Goal: Task Accomplishment & Management: Use online tool/utility

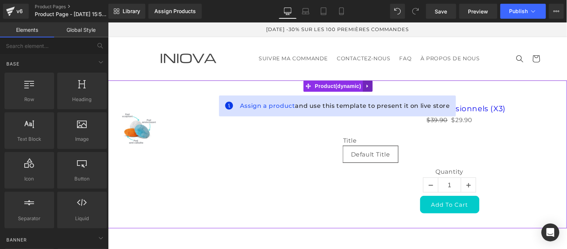
click at [366, 87] on icon at bounding box center [367, 86] width 5 height 6
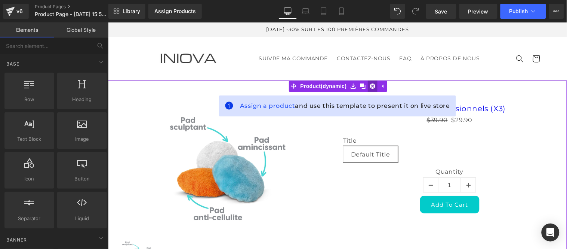
click at [371, 86] on icon at bounding box center [372, 85] width 5 height 5
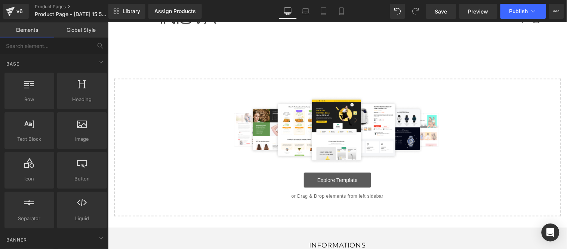
scroll to position [41, 0]
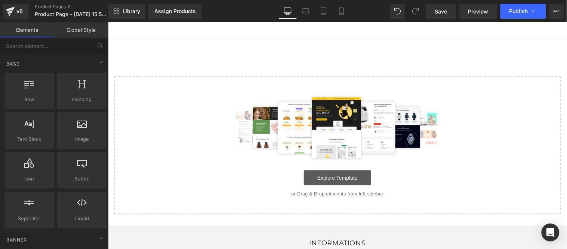
drag, startPoint x: 346, startPoint y: 170, endPoint x: 347, endPoint y: 153, distance: 16.9
click at [346, 170] on link "Explore Template" at bounding box center [336, 177] width 67 height 15
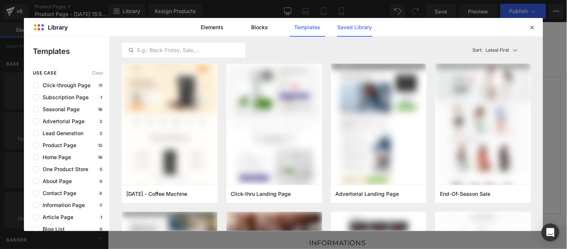
click at [349, 25] on link "Saved Library" at bounding box center [355, 27] width 36 height 19
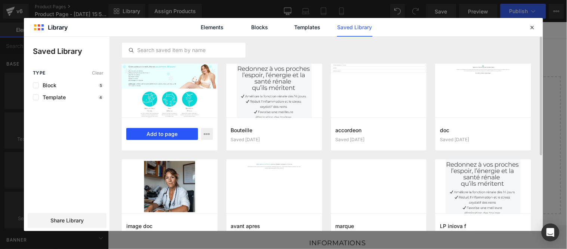
click at [162, 133] on button "Add to page" at bounding box center [162, 134] width 72 height 12
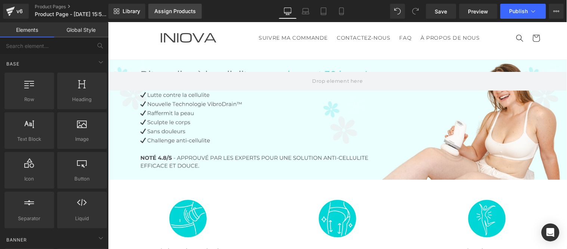
scroll to position [104, 0]
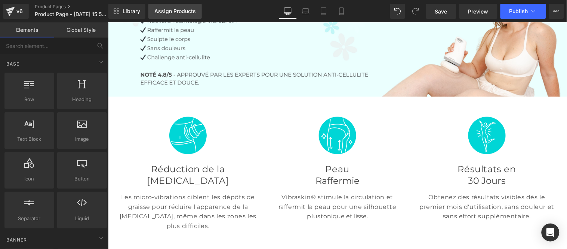
click at [171, 10] on div "Assign Products" at bounding box center [174, 11] width 41 height 6
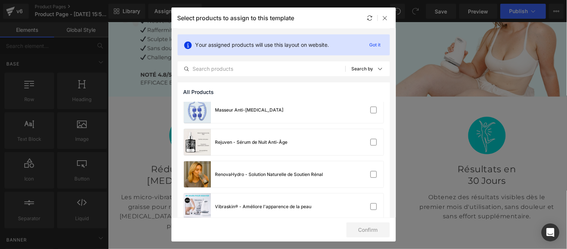
scroll to position [178, 0]
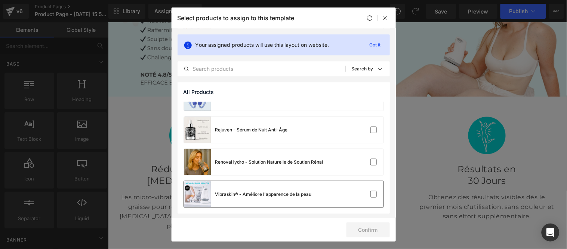
click at [370, 193] on label at bounding box center [373, 194] width 7 height 7
click at [374, 194] on input "checkbox" at bounding box center [374, 194] width 0 height 0
click at [368, 227] on button "Confirm" at bounding box center [367, 229] width 43 height 15
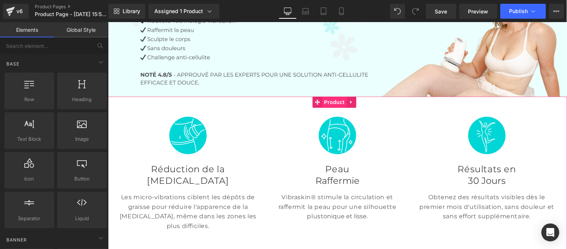
click at [329, 101] on span "Product" at bounding box center [334, 101] width 24 height 11
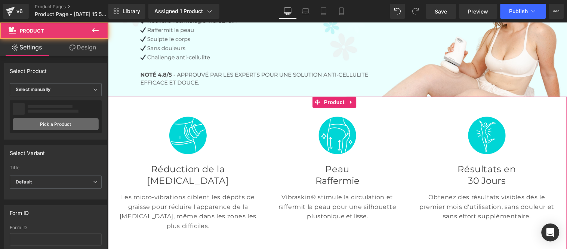
click at [46, 124] on link "Pick a Product" at bounding box center [56, 124] width 86 height 12
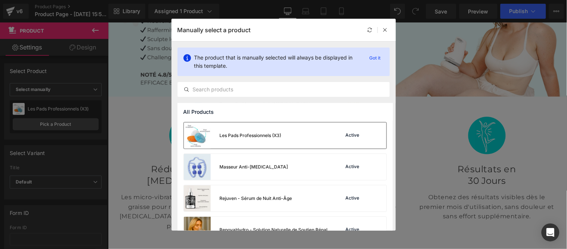
scroll to position [174, 0]
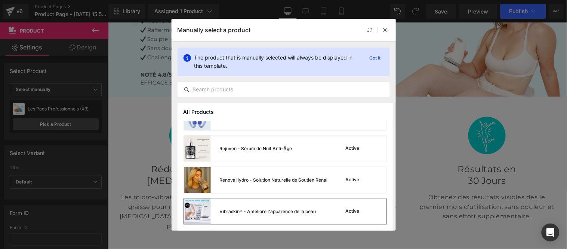
click at [313, 212] on div "Vibraskin® - Améliore l'apparence de la peau" at bounding box center [268, 211] width 96 height 7
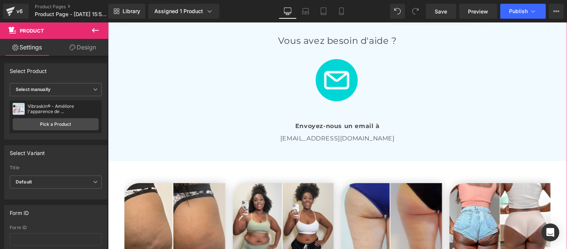
scroll to position [1266, 0]
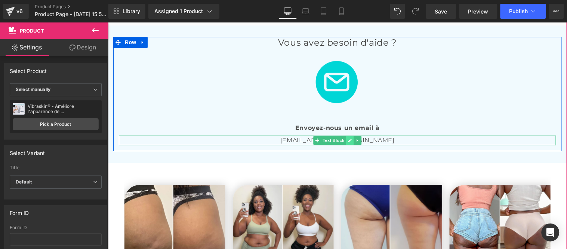
click at [348, 138] on icon at bounding box center [350, 140] width 4 height 4
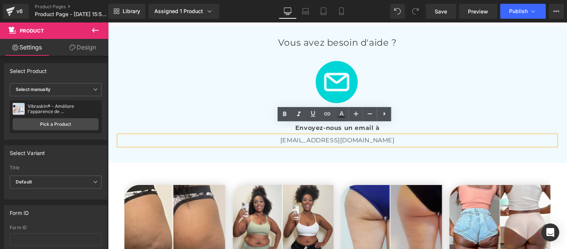
click at [364, 135] on p "[EMAIL_ADDRESS][DOMAIN_NAME]" at bounding box center [336, 140] width 437 height 10
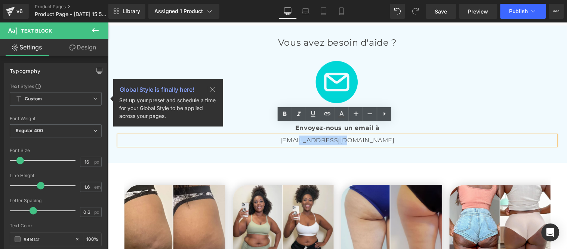
click at [325, 135] on p "[EMAIL_ADDRESS][DOMAIN_NAME]" at bounding box center [336, 140] width 437 height 10
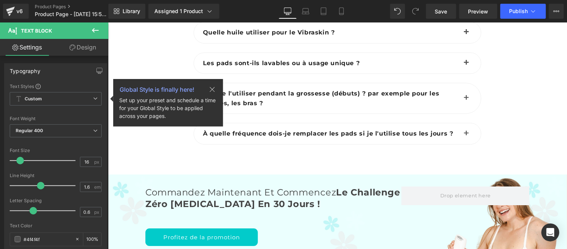
scroll to position [2803, 0]
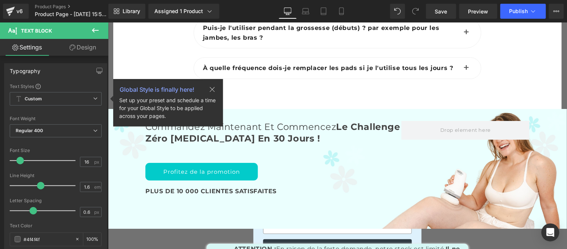
drag, startPoint x: 94, startPoint y: 28, endPoint x: 93, endPoint y: 36, distance: 8.4
click at [94, 28] on icon at bounding box center [95, 30] width 7 height 4
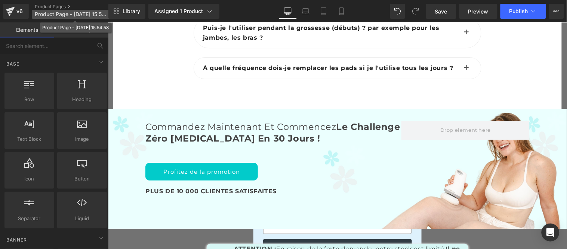
click at [49, 13] on span "Product Page - [DATE] 15:54:58" at bounding box center [71, 14] width 72 height 6
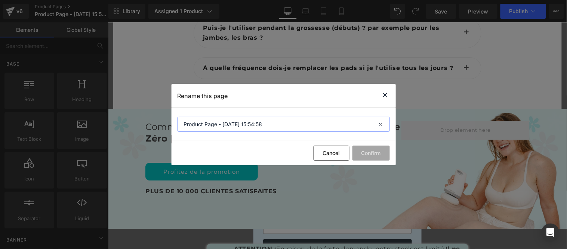
click at [266, 128] on input "Product Page - [DATE] 15:54:58" at bounding box center [284, 124] width 212 height 15
type input "Vibraskin"
drag, startPoint x: 360, startPoint y: 150, endPoint x: 346, endPoint y: 155, distance: 14.8
click at [360, 149] on button "Confirm" at bounding box center [370, 152] width 37 height 15
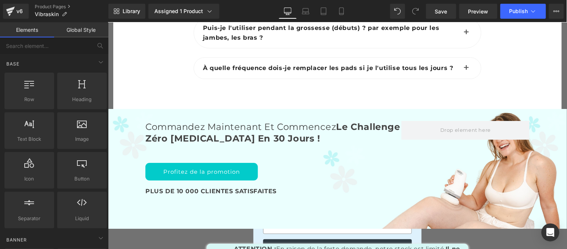
click at [74, 29] on link "Global Style" at bounding box center [81, 29] width 54 height 15
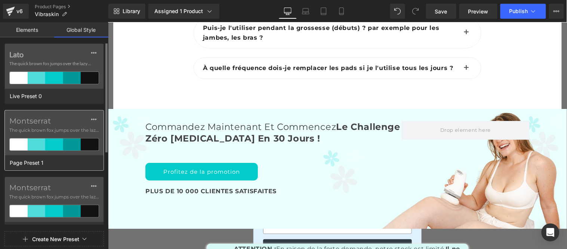
click at [56, 122] on label "Montserrat" at bounding box center [54, 120] width 90 height 9
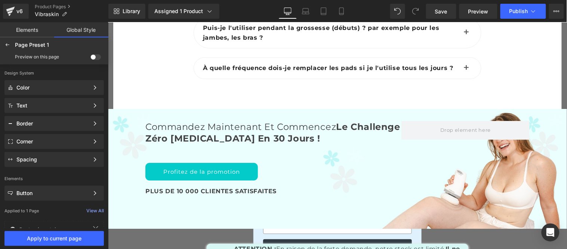
click at [94, 54] on span at bounding box center [95, 57] width 10 height 6
click at [90, 58] on input "checkbox" at bounding box center [90, 58] width 0 height 0
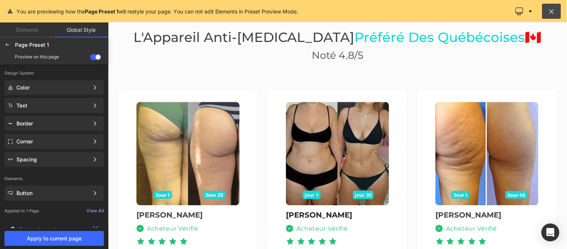
scroll to position [1822, 0]
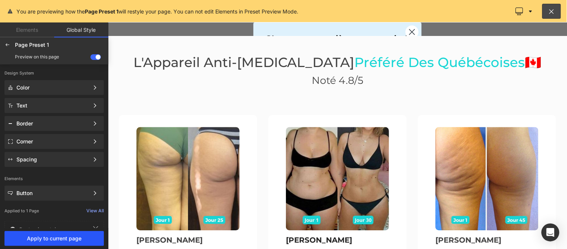
click at [59, 236] on span "Apply to current page" at bounding box center [54, 238] width 90 height 6
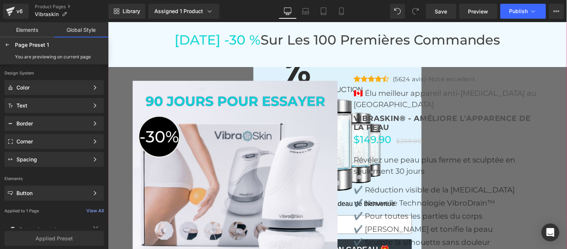
scroll to position [2196, 0]
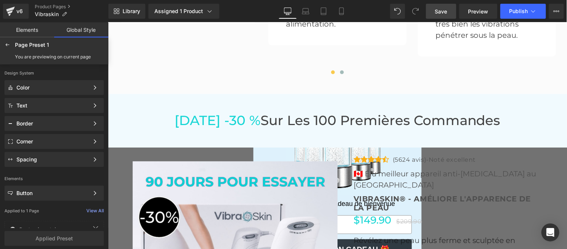
click at [443, 9] on span "Save" at bounding box center [441, 11] width 12 height 8
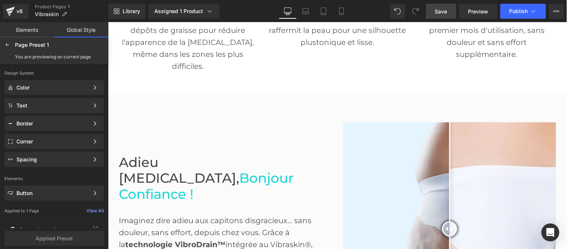
scroll to position [0, 0]
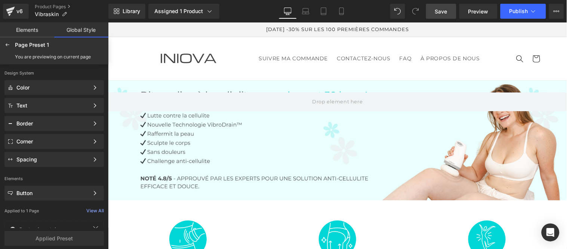
drag, startPoint x: 564, startPoint y: 132, endPoint x: 672, endPoint y: 43, distance: 140.2
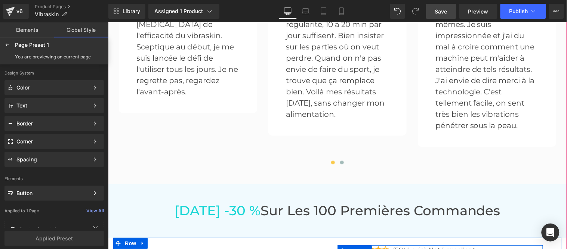
scroll to position [2103, 0]
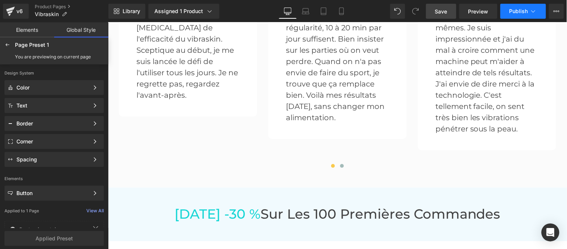
click at [511, 8] on span "Publish" at bounding box center [518, 11] width 19 height 6
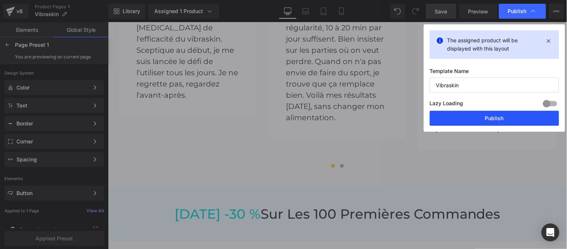
click at [477, 114] on button "Publish" at bounding box center [494, 118] width 129 height 15
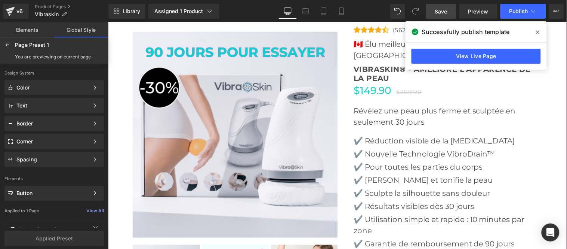
scroll to position [2311, 0]
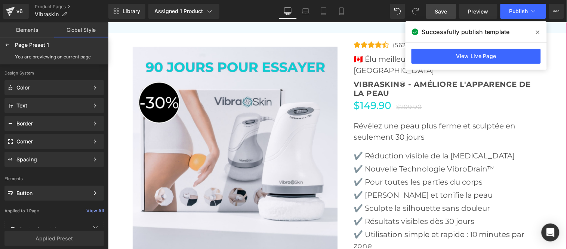
click at [219, 120] on img at bounding box center [235, 149] width 206 height 206
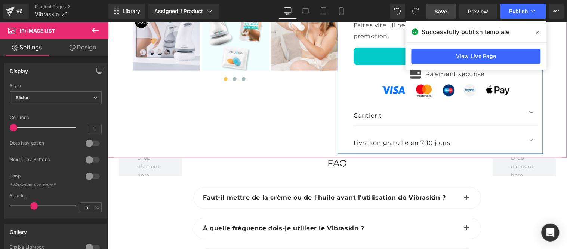
scroll to position [2435, 0]
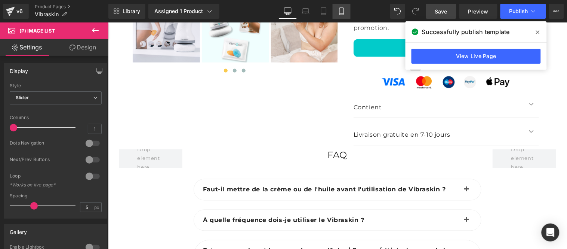
click at [338, 7] on link "Mobile" at bounding box center [342, 11] width 18 height 15
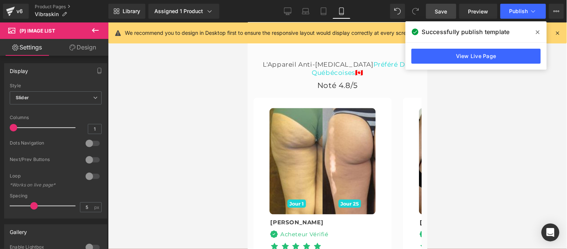
click at [559, 31] on icon at bounding box center [558, 33] width 7 height 7
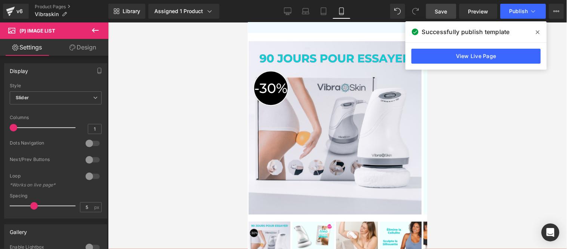
click at [317, 132] on img at bounding box center [334, 127] width 173 height 173
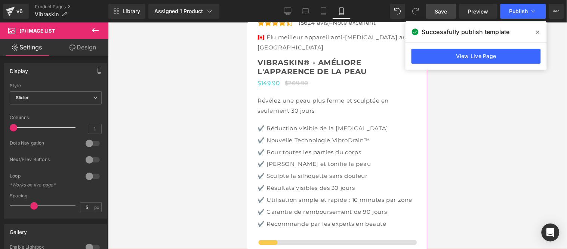
scroll to position [3183, 0]
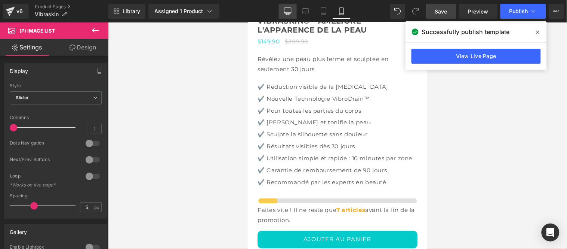
click at [292, 8] on icon at bounding box center [287, 10] width 7 height 7
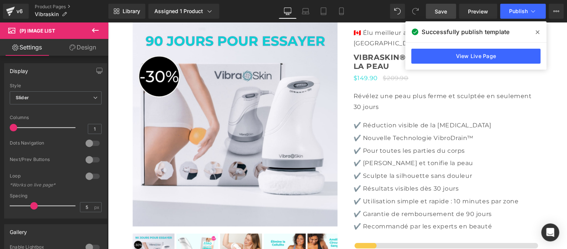
scroll to position [2210, 0]
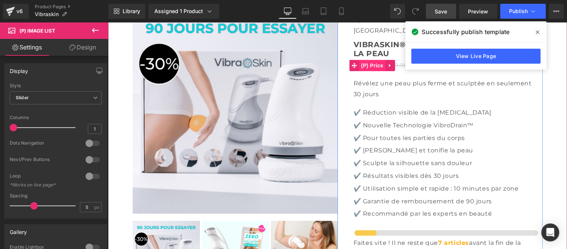
click at [372, 71] on span "(P) Price" at bounding box center [372, 64] width 26 height 11
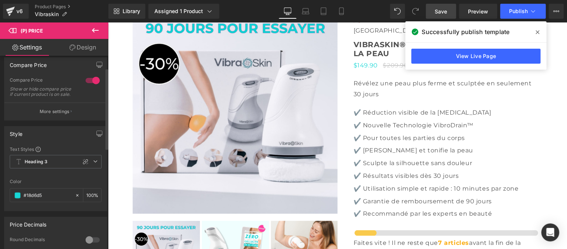
scroll to position [41, 0]
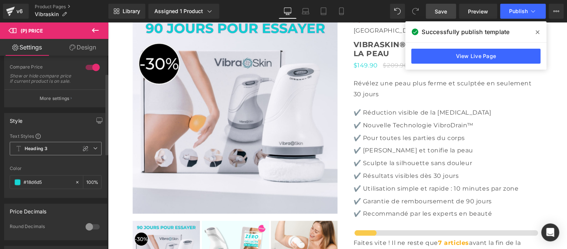
click at [94, 150] on icon at bounding box center [95, 148] width 4 height 4
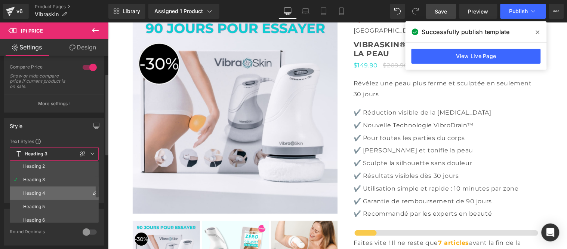
click at [40, 191] on div "Heading 4" at bounding box center [34, 192] width 22 height 5
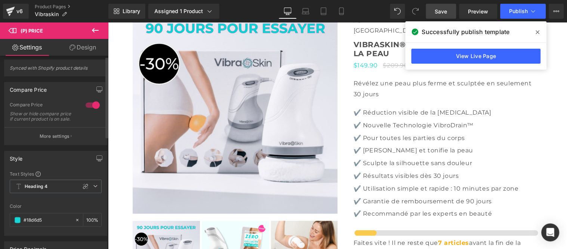
scroll to position [0, 0]
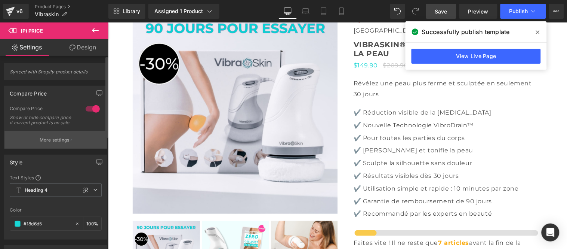
click at [55, 140] on button "More settings" at bounding box center [55, 140] width 102 height 18
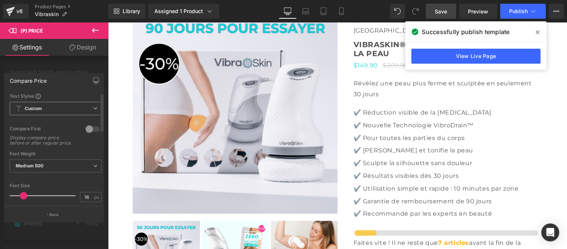
click at [64, 113] on span "Custom" at bounding box center [56, 108] width 92 height 13
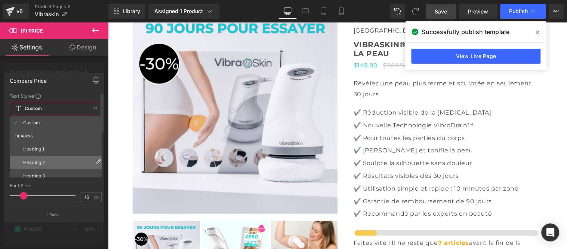
click at [49, 158] on li "Heading 2" at bounding box center [57, 161] width 95 height 13
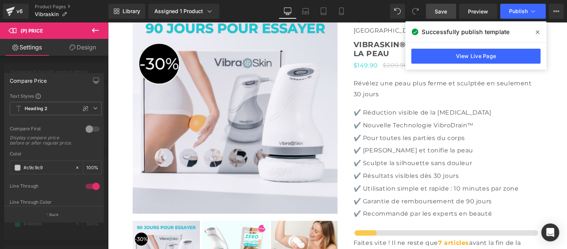
click at [447, 11] on span "Save" at bounding box center [441, 11] width 12 height 8
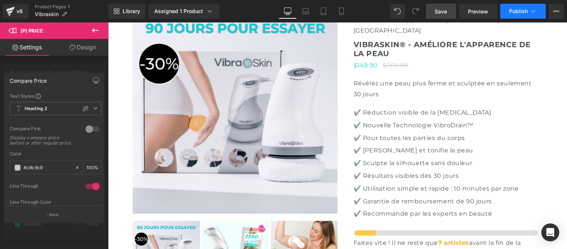
click at [517, 10] on span "Publish" at bounding box center [518, 11] width 19 height 6
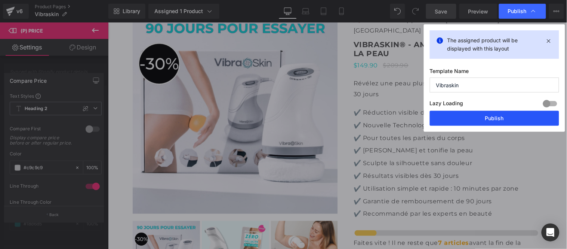
drag, startPoint x: 487, startPoint y: 118, endPoint x: 379, endPoint y: 96, distance: 110.7
click at [487, 118] on button "Publish" at bounding box center [494, 118] width 129 height 15
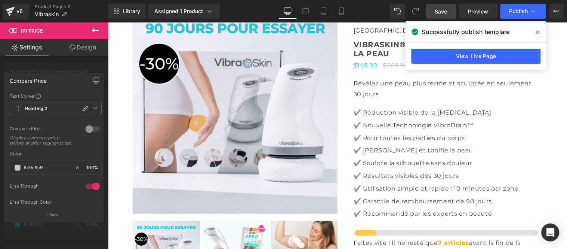
click at [538, 33] on icon at bounding box center [538, 32] width 4 height 4
